Goal: Task Accomplishment & Management: Manage account settings

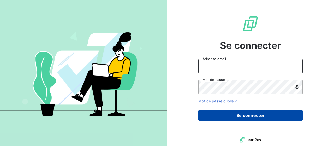
type input "[PERSON_NAME][EMAIL_ADDRESS][DOMAIN_NAME]"
click at [251, 114] on button "Se connecter" at bounding box center [250, 115] width 104 height 11
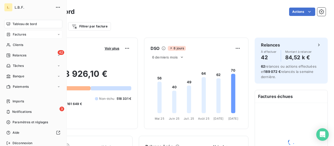
click at [9, 35] on icon at bounding box center [8, 34] width 4 height 4
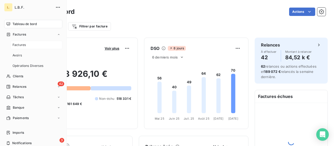
click at [42, 45] on div "Factures" at bounding box center [36, 45] width 52 height 8
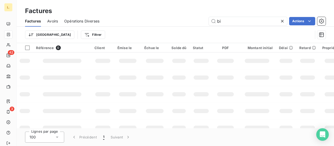
type input "b"
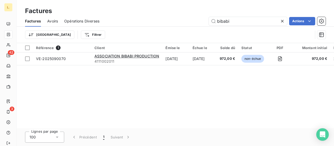
drag, startPoint x: 236, startPoint y: 25, endPoint x: 205, endPoint y: 20, distance: 31.4
click at [202, 26] on div "Factures Avoirs Opérations Diverses bibabi Actions" at bounding box center [175, 21] width 317 height 11
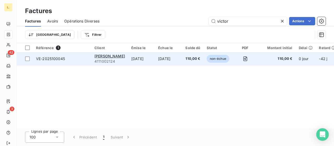
type input "victor"
click at [128, 54] on td "[DATE]" at bounding box center [141, 58] width 27 height 13
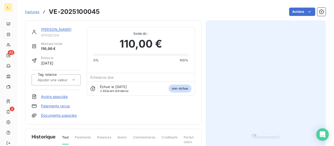
click at [57, 107] on link "Paiements reçus" at bounding box center [55, 105] width 29 height 5
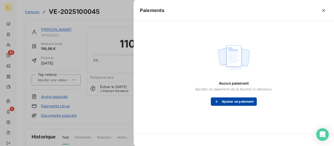
click at [241, 101] on button "Ajouter un paiement" at bounding box center [234, 101] width 46 height 8
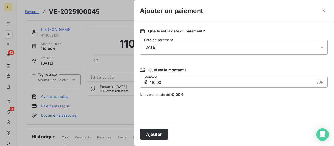
click at [167, 49] on div "[DATE]" at bounding box center [234, 47] width 188 height 15
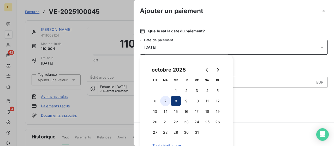
click at [166, 101] on button "7" at bounding box center [165, 101] width 10 height 10
drag, startPoint x: 229, startPoint y: 28, endPoint x: 228, endPoint y: 36, distance: 8.2
click at [229, 28] on div "Quelle est la date du paiement ? [DATE] Date de paiement Quel est le montant ? …" at bounding box center [233, 72] width 200 height 100
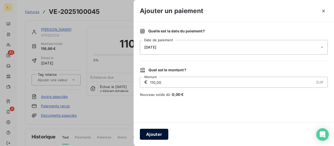
click at [161, 135] on button "Ajouter" at bounding box center [154, 134] width 28 height 11
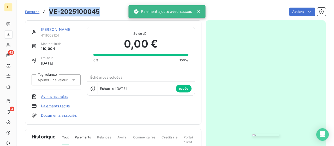
drag, startPoint x: 101, startPoint y: 10, endPoint x: 49, endPoint y: 15, distance: 52.5
click at [49, 15] on div "Factures VE-2025100045 Actions" at bounding box center [175, 11] width 300 height 11
copy h3 "VE-2025100045"
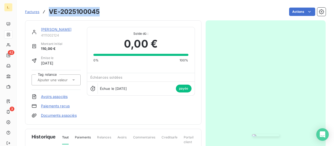
click at [252, 134] on img "button" at bounding box center [265, 135] width 27 height 2
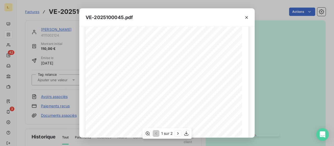
scroll to position [123, 0]
drag, startPoint x: 280, startPoint y: 48, endPoint x: 262, endPoint y: 40, distance: 19.8
click at [280, 49] on div "VE-2025100045.pdf LA BRASSERIE FONDAMENTALE [STREET_ADDRESS][PERSON_NAME] VE-20…" at bounding box center [167, 73] width 334 height 146
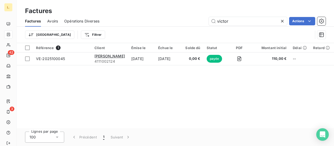
click at [280, 19] on icon at bounding box center [281, 21] width 5 height 5
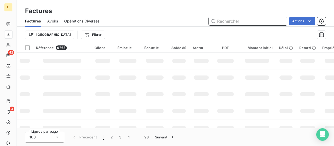
click at [229, 20] on input "text" at bounding box center [248, 21] width 78 height 8
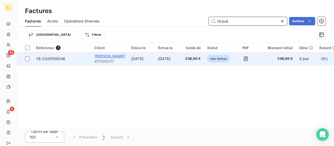
type input "ricoul"
click at [121, 55] on span "[PERSON_NAME]" at bounding box center [109, 56] width 31 height 4
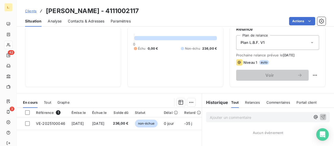
scroll to position [104, 0]
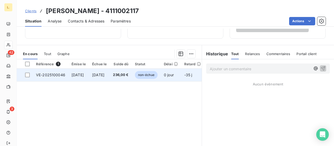
click at [89, 76] on td "[DATE]" at bounding box center [78, 75] width 21 height 13
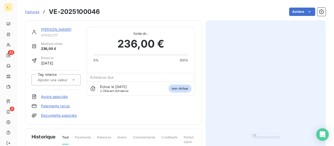
click at [64, 105] on link "Paiements reçus" at bounding box center [55, 105] width 29 height 5
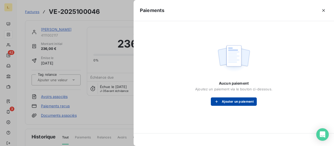
click at [214, 100] on icon "button" at bounding box center [216, 101] width 5 height 5
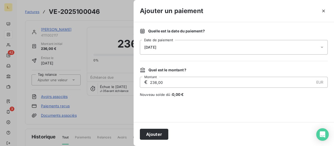
click at [184, 49] on div "[DATE]" at bounding box center [234, 47] width 188 height 15
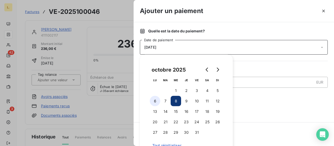
click at [157, 101] on button "6" at bounding box center [155, 101] width 10 height 10
click at [271, 77] on input "236,00" at bounding box center [231, 82] width 164 height 10
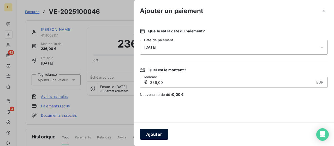
click at [159, 134] on button "Ajouter" at bounding box center [154, 134] width 28 height 11
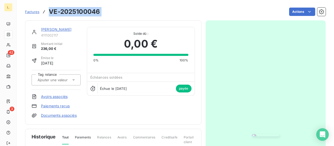
drag, startPoint x: 109, startPoint y: 14, endPoint x: 47, endPoint y: 14, distance: 61.8
click at [47, 14] on div "Factures VE-2025100046 Actions" at bounding box center [175, 11] width 300 height 11
copy section "VE-2025100046 Actions"
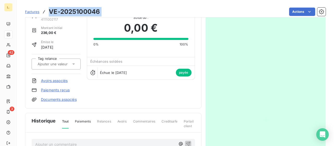
scroll to position [112, 0]
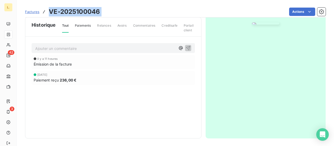
click at [262, 25] on img "button" at bounding box center [265, 23] width 27 height 2
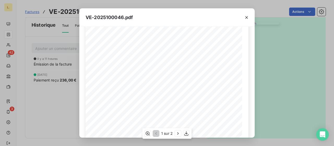
scroll to position [78, 0]
click at [273, 67] on div "VE-2025100046.pdf LA BRASSERIE FONDAMENTALE [STREET_ADDRESS][PERSON_NAME] VE-20…" at bounding box center [167, 73] width 334 height 146
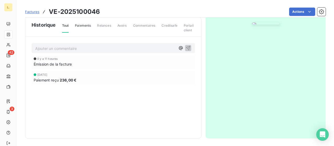
click at [260, 25] on img "button" at bounding box center [265, 23] width 27 height 2
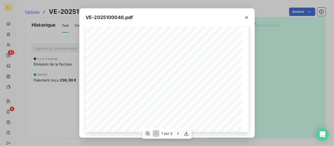
scroll to position [123, 0]
click at [268, 64] on div "VE-2025100046.pdf LA BRASSERIE FONDAMENTALE [STREET_ADDRESS][PERSON_NAME] VE-20…" at bounding box center [167, 73] width 334 height 146
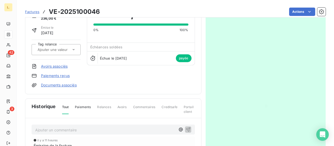
scroll to position [0, 0]
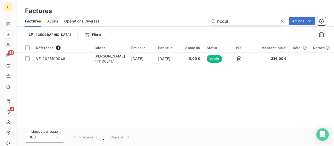
drag, startPoint x: 233, startPoint y: 20, endPoint x: 194, endPoint y: 16, distance: 38.8
click at [195, 16] on div "Factures Avoirs Opérations Diverses ricoul Actions" at bounding box center [175, 21] width 317 height 11
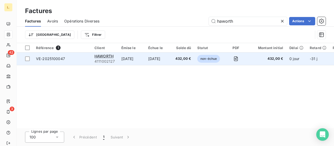
type input "haworth"
click at [161, 57] on td "[DATE]" at bounding box center [158, 58] width 27 height 13
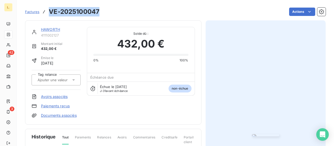
drag, startPoint x: 98, startPoint y: 9, endPoint x: 47, endPoint y: 10, distance: 50.8
click at [47, 10] on div "Factures VE-2025100047" at bounding box center [62, 11] width 74 height 9
copy h3 "VE-2025100047"
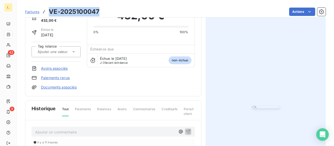
scroll to position [78, 0]
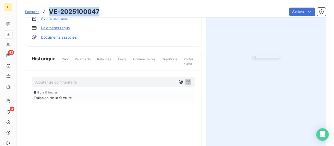
click at [259, 58] on img "button" at bounding box center [265, 57] width 27 height 2
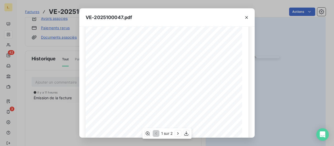
scroll to position [104, 0]
click at [295, 45] on div "VE-2025100047.pdf LA BRASSERIE FONDAMENTALE [STREET_ADDRESS][PERSON_NAME] VE-20…" at bounding box center [167, 73] width 334 height 146
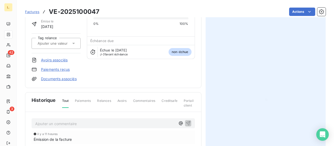
scroll to position [0, 0]
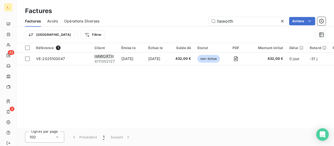
drag, startPoint x: 244, startPoint y: 21, endPoint x: 199, endPoint y: 25, distance: 45.3
click at [200, 26] on div "Factures Avoirs Opérations Diverses haworth Actions" at bounding box center [175, 21] width 317 height 11
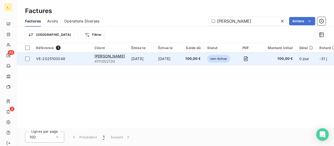
type input "[PERSON_NAME]"
click at [102, 53] on div "[PERSON_NAME]" at bounding box center [109, 55] width 31 height 5
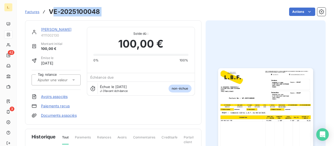
drag, startPoint x: 97, startPoint y: 14, endPoint x: 52, endPoint y: 12, distance: 45.1
click at [51, 10] on div "Factures VE-2025100048 Actions" at bounding box center [175, 11] width 300 height 11
click at [51, 14] on h3 "VE-2025100048" at bounding box center [74, 11] width 51 height 9
drag, startPoint x: 50, startPoint y: 13, endPoint x: 103, endPoint y: 12, distance: 53.7
click at [103, 12] on div "Factures VE-2025100048 Actions" at bounding box center [175, 11] width 300 height 11
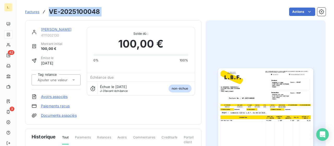
copy section "VE-2025100048 Actions"
click at [54, 105] on link "Paiements reçus" at bounding box center [55, 105] width 29 height 5
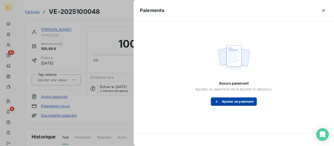
click at [232, 101] on button "Ajouter un paiement" at bounding box center [234, 101] width 46 height 8
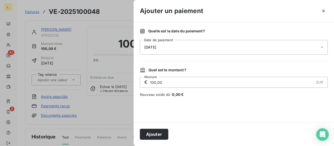
click at [230, 51] on div "[DATE]" at bounding box center [234, 47] width 188 height 15
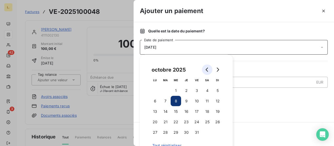
click at [210, 67] on button "Go to previous month" at bounding box center [207, 69] width 10 height 10
click at [155, 133] on button "29" at bounding box center [155, 132] width 10 height 10
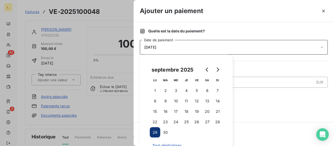
click at [271, 106] on div at bounding box center [234, 109] width 188 height 13
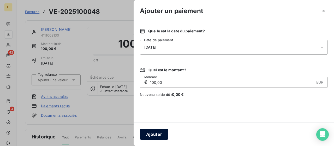
click at [166, 130] on button "Ajouter" at bounding box center [154, 134] width 28 height 11
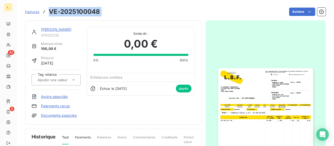
drag, startPoint x: 101, startPoint y: 12, endPoint x: 48, endPoint y: 8, distance: 53.1
click at [48, 8] on div "Factures VE-2025100048 Actions" at bounding box center [175, 11] width 300 height 11
copy section "VE-2025100048 Actions"
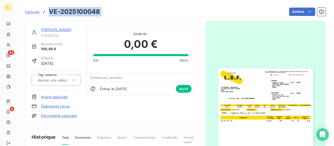
scroll to position [112, 0]
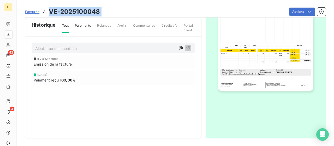
click at [293, 58] on img "button" at bounding box center [265, 23] width 95 height 134
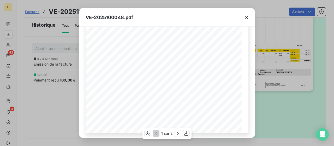
scroll to position [123, 0]
click at [282, 103] on div "VE-2025100048.pdf LA BRASSERIE FONDAMENTALE [STREET_ADDRESS][PERSON_NAME] VE-20…" at bounding box center [167, 73] width 334 height 146
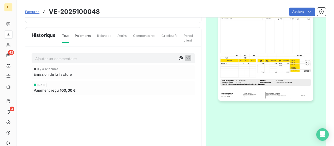
scroll to position [104, 0]
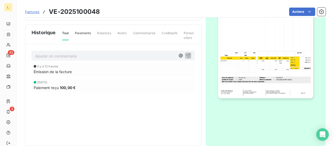
click at [277, 54] on img "button" at bounding box center [265, 31] width 95 height 134
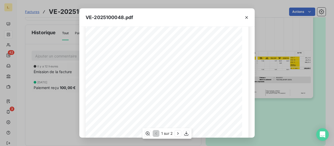
scroll to position [78, 0]
click at [284, 87] on div "VE-2025100048.pdf LA BRASSERIE FONDAMENTALE [STREET_ADDRESS][PERSON_NAME] VE-20…" at bounding box center [167, 73] width 334 height 146
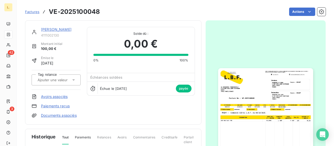
scroll to position [0, 0]
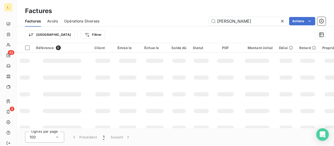
drag, startPoint x: 256, startPoint y: 20, endPoint x: 204, endPoint y: 17, distance: 52.2
click at [208, 20] on div "[PERSON_NAME] Actions" at bounding box center [216, 21] width 220 height 8
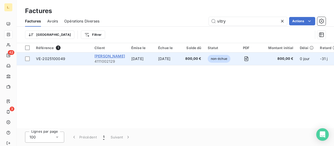
type input "vitry"
click at [96, 57] on span "[PERSON_NAME]" at bounding box center [109, 56] width 31 height 4
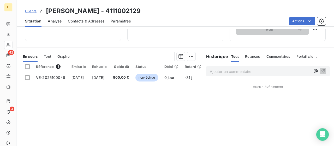
scroll to position [104, 0]
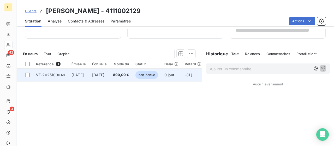
click at [84, 72] on span "[DATE]" at bounding box center [77, 74] width 12 height 4
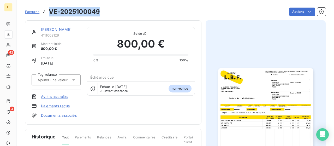
drag, startPoint x: 90, startPoint y: 16, endPoint x: 51, endPoint y: 15, distance: 39.1
click at [51, 15] on div "Factures VE-2025100049 Actions" at bounding box center [175, 11] width 300 height 11
click at [60, 105] on link "Paiements reçus" at bounding box center [55, 105] width 29 height 5
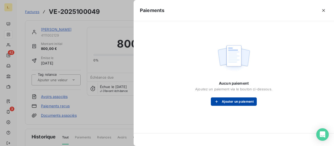
click at [233, 104] on button "Ajouter un paiement" at bounding box center [234, 101] width 46 height 8
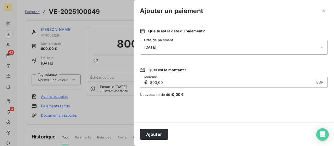
click at [174, 47] on div "[DATE]" at bounding box center [234, 47] width 188 height 15
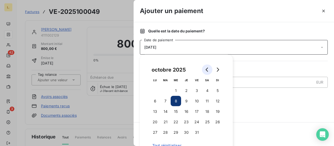
click at [209, 69] on button "Go to previous month" at bounding box center [207, 69] width 10 height 10
click at [166, 133] on button "30" at bounding box center [165, 132] width 10 height 10
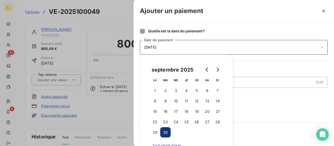
click at [260, 93] on span "Nouveau solde dû : 0,00 €" at bounding box center [234, 94] width 188 height 5
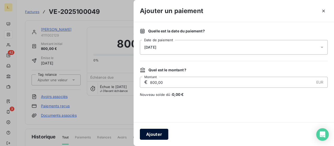
click at [167, 133] on button "Ajouter" at bounding box center [154, 134] width 28 height 11
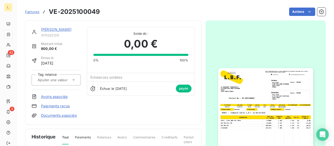
click at [246, 88] on img "button" at bounding box center [265, 135] width 95 height 134
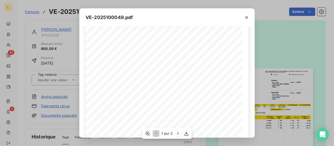
scroll to position [123, 0]
click at [178, 131] on icon "button" at bounding box center [177, 133] width 5 height 5
click at [246, 14] on button "button" at bounding box center [246, 17] width 8 height 8
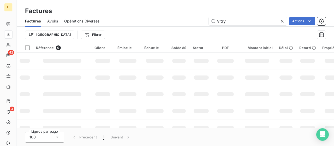
drag, startPoint x: 260, startPoint y: 20, endPoint x: 207, endPoint y: 22, distance: 52.4
click at [207, 22] on div "vitry Actions" at bounding box center [216, 21] width 220 height 8
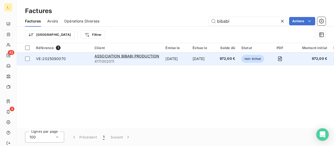
type input "bibabi"
click at [153, 60] on span "4111002011" at bounding box center [126, 61] width 65 height 5
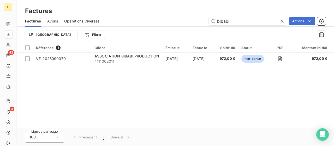
drag, startPoint x: 234, startPoint y: 24, endPoint x: 179, endPoint y: 20, distance: 55.7
click at [173, 25] on div "Factures Avoirs Opérations Diverses bibabi Actions" at bounding box center [175, 21] width 317 height 11
type input "LESPACe"
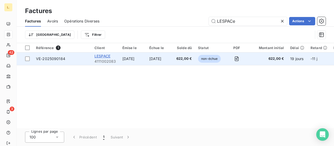
click at [100, 57] on span "LESPACE" at bounding box center [102, 56] width 16 height 4
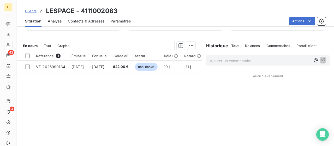
scroll to position [130, 0]
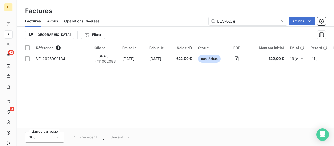
click at [282, 20] on icon at bounding box center [281, 21] width 5 height 5
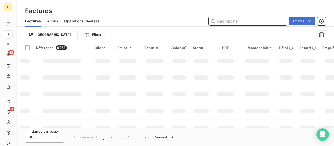
click at [222, 22] on input "text" at bounding box center [248, 21] width 78 height 8
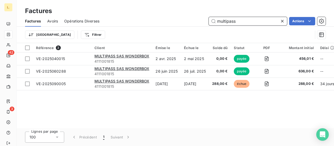
drag, startPoint x: 240, startPoint y: 21, endPoint x: 213, endPoint y: 23, distance: 27.2
click at [213, 23] on input "multipass" at bounding box center [248, 21] width 78 height 8
type input "multipass"
click at [219, 100] on div "Référence 3 Client Émise le Échue le Solde dû Statut PDF Montant initial Délai …" at bounding box center [175, 85] width 317 height 85
click at [167, 33] on div "Trier Filtrer" at bounding box center [169, 35] width 288 height 10
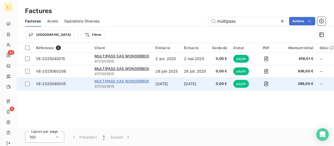
click at [137, 82] on span "MULTIPASS SAS WONDERBOX" at bounding box center [121, 81] width 55 height 4
click at [138, 81] on span "MULTIPASS SAS WONDERBOX" at bounding box center [121, 81] width 55 height 4
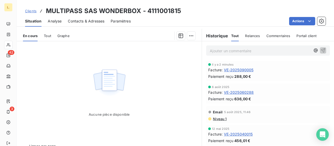
scroll to position [104, 0]
click at [239, 68] on span "VE-2025090005" at bounding box center [239, 69] width 30 height 5
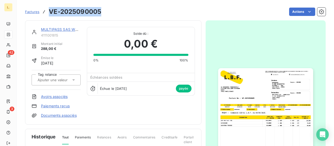
drag, startPoint x: 104, startPoint y: 8, endPoint x: 51, endPoint y: 8, distance: 53.4
click at [51, 8] on div "Factures VE-2025090005 Actions" at bounding box center [175, 11] width 300 height 11
copy h3 "VE-2025090005"
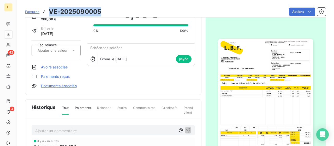
scroll to position [78, 0]
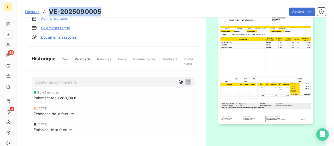
click at [282, 68] on img "button" at bounding box center [265, 57] width 95 height 134
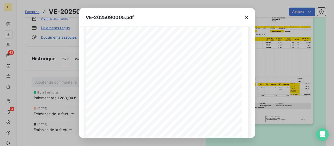
click at [320, 71] on div "VE-2025090005.pdf LA BRASSERIE FONDAMENTALE 6-10 RUE GUILLAUME BERTRAND PARIS 7…" at bounding box center [167, 73] width 334 height 146
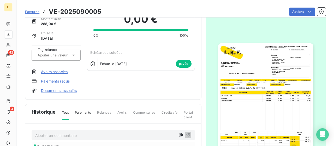
scroll to position [0, 0]
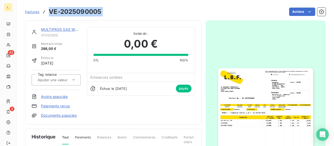
drag, startPoint x: 95, startPoint y: 12, endPoint x: 50, endPoint y: 13, distance: 45.9
click at [47, 13] on div "Factures VE-2025090005 Actions" at bounding box center [175, 11] width 300 height 11
copy section "VE-2025090005 Actions"
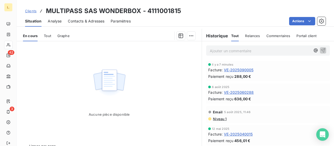
scroll to position [104, 0]
click at [237, 69] on span "VE-2025090005" at bounding box center [239, 69] width 30 height 5
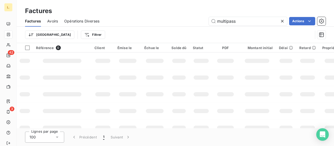
drag, startPoint x: 236, startPoint y: 21, endPoint x: 199, endPoint y: 15, distance: 37.8
click at [197, 21] on div "multipass Actions" at bounding box center [216, 21] width 220 height 8
type input "doctolib"
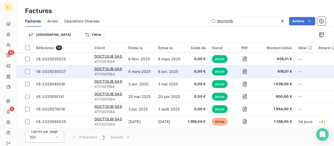
scroll to position [102, 0]
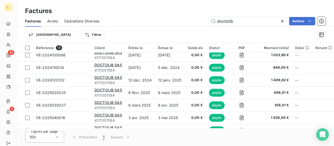
scroll to position [102, 0]
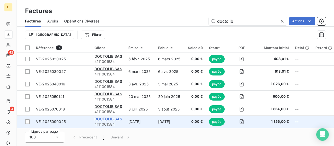
click at [117, 117] on span "DOCTOLIB SAS" at bounding box center [108, 119] width 28 height 4
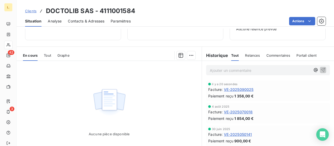
scroll to position [115, 0]
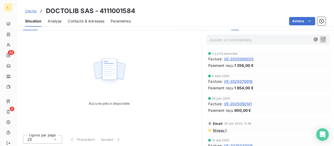
click at [238, 59] on span "VE-2025090025" at bounding box center [239, 58] width 30 height 5
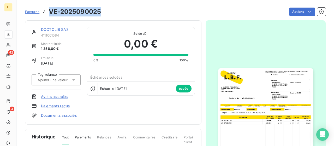
drag, startPoint x: 102, startPoint y: 13, endPoint x: 50, endPoint y: 11, distance: 52.7
click at [50, 11] on div "Factures VE-2025090025 Actions" at bounding box center [175, 11] width 300 height 11
copy h3 "VE-2025090025"
drag, startPoint x: 157, startPoint y: 30, endPoint x: 163, endPoint y: 25, distance: 7.7
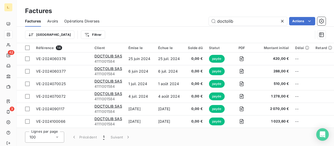
drag, startPoint x: 245, startPoint y: 22, endPoint x: 194, endPoint y: 21, distance: 51.6
click at [194, 21] on div "doctolib Actions" at bounding box center [216, 21] width 220 height 8
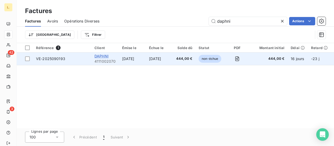
type input "daphni"
click at [101, 56] on span "DAPHNI" at bounding box center [101, 56] width 14 height 4
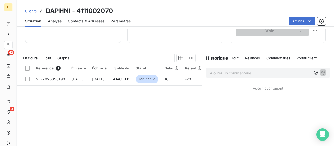
scroll to position [104, 0]
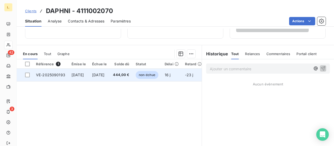
click at [74, 72] on td "22 sept. 2025" at bounding box center [78, 75] width 21 height 13
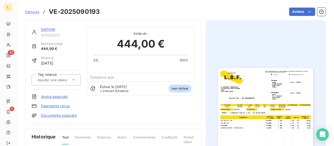
drag, startPoint x: 137, startPoint y: 8, endPoint x: 140, endPoint y: 8, distance: 2.9
click at [140, 8] on div "Actions" at bounding box center [215, 12] width 219 height 8
click at [121, 8] on div "Actions" at bounding box center [215, 12] width 219 height 8
click at [150, 10] on div "Actions" at bounding box center [215, 12] width 219 height 8
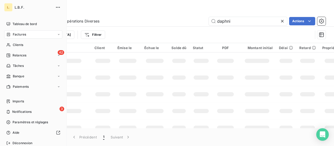
click at [10, 37] on div "Factures" at bounding box center [33, 34] width 58 height 8
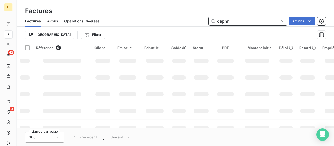
click at [232, 23] on input "daphni" at bounding box center [248, 21] width 78 height 8
drag, startPoint x: 212, startPoint y: 22, endPoint x: 194, endPoint y: 23, distance: 18.0
click at [194, 23] on div "daphni Actions" at bounding box center [216, 21] width 220 height 8
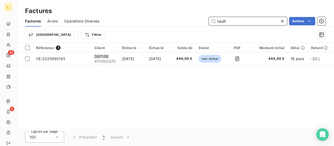
type input "rault"
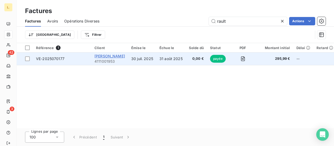
click at [111, 56] on span "FRANCOIS RAULT" at bounding box center [109, 56] width 31 height 4
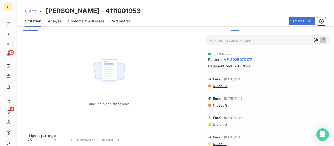
scroll to position [115, 0]
click at [236, 62] on div "il y a 3 heures Facture : VE-2025070177 Paiement reçu 295,99 €" at bounding box center [267, 60] width 119 height 16
click at [235, 58] on span "VE-2025070177" at bounding box center [238, 58] width 28 height 5
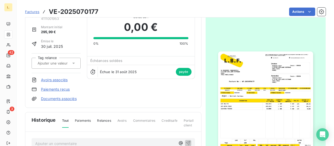
scroll to position [52, 0]
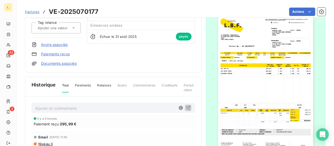
click at [277, 91] on img "button" at bounding box center [265, 83] width 95 height 134
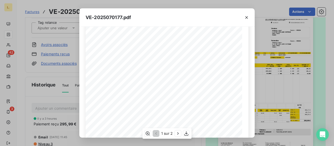
scroll to position [123, 0]
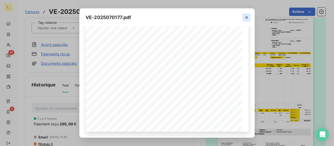
click at [244, 17] on icon "button" at bounding box center [246, 17] width 5 height 5
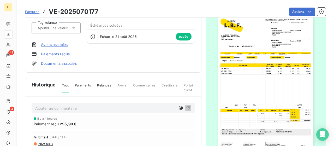
drag, startPoint x: 150, startPoint y: 14, endPoint x: 155, endPoint y: 14, distance: 5.0
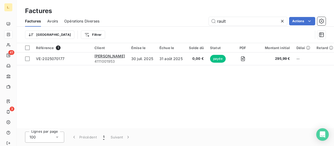
drag, startPoint x: 242, startPoint y: 20, endPoint x: 204, endPoint y: 17, distance: 37.7
click at [205, 19] on div "rault Actions" at bounding box center [216, 21] width 220 height 8
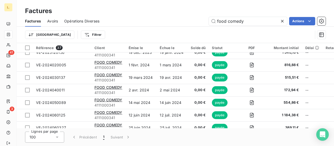
scroll to position [390, 0]
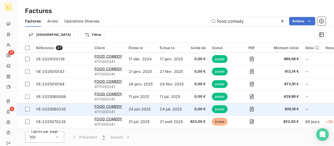
type input "food comedy"
